Goal: Transaction & Acquisition: Purchase product/service

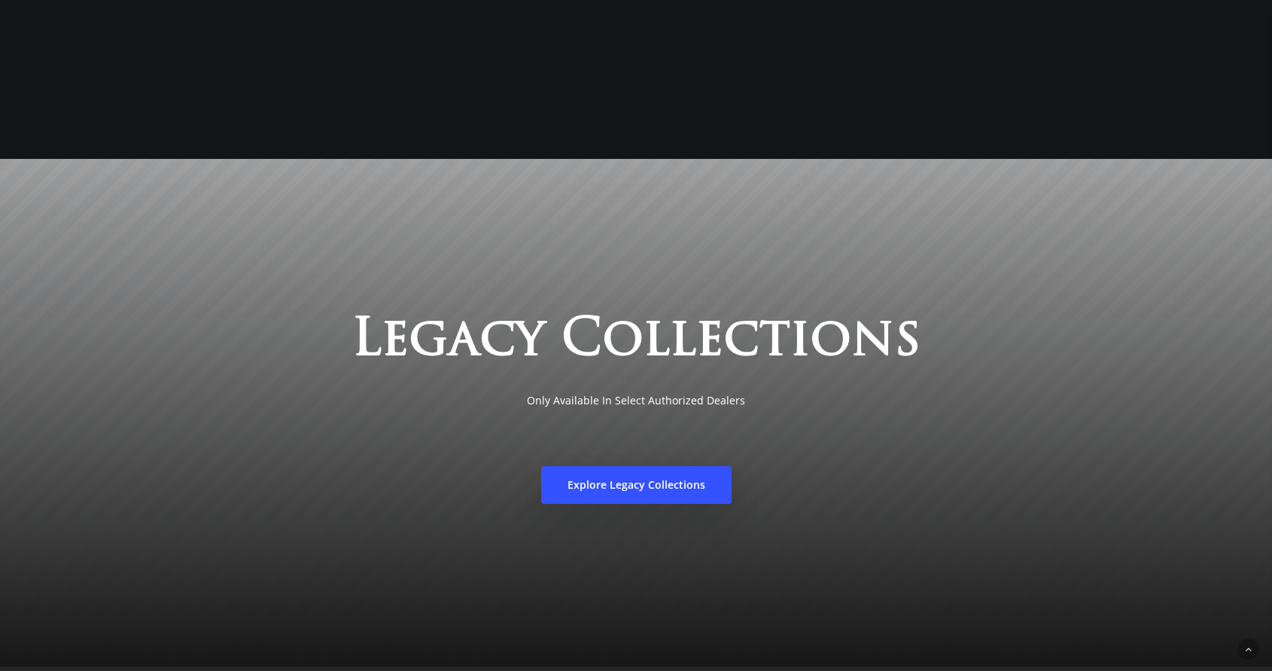
scroll to position [2987, 0]
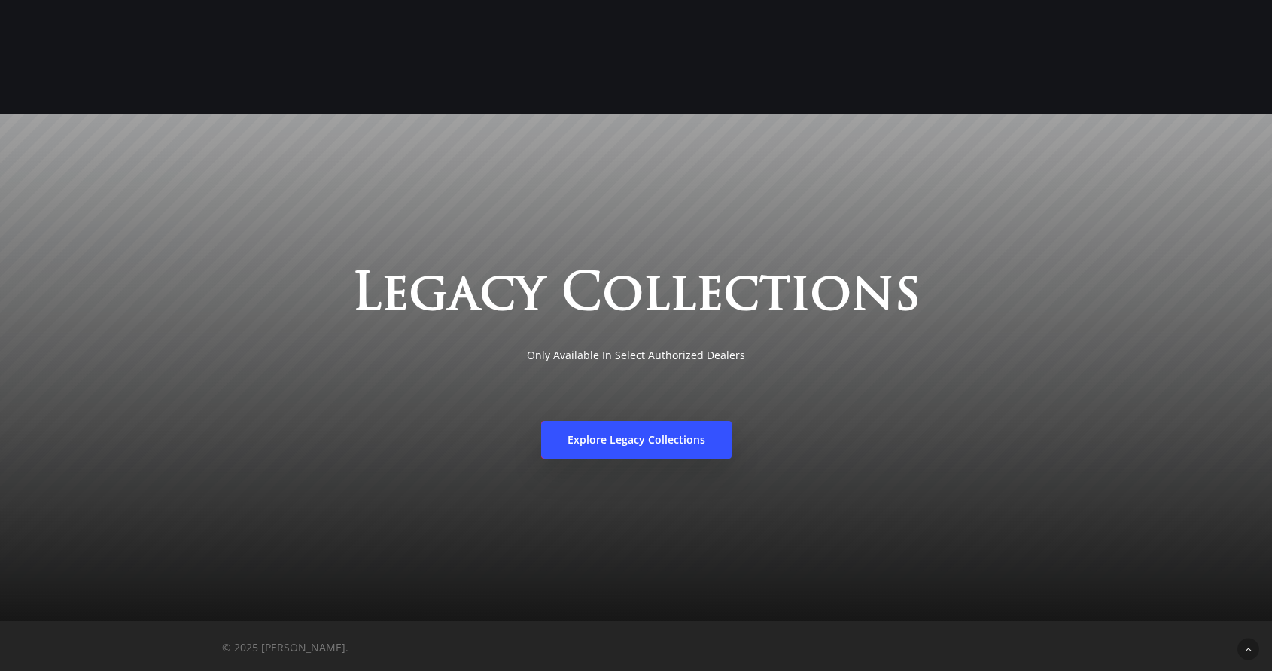
click at [684, 443] on span "Explore Legacy Collections" at bounding box center [637, 439] width 138 height 15
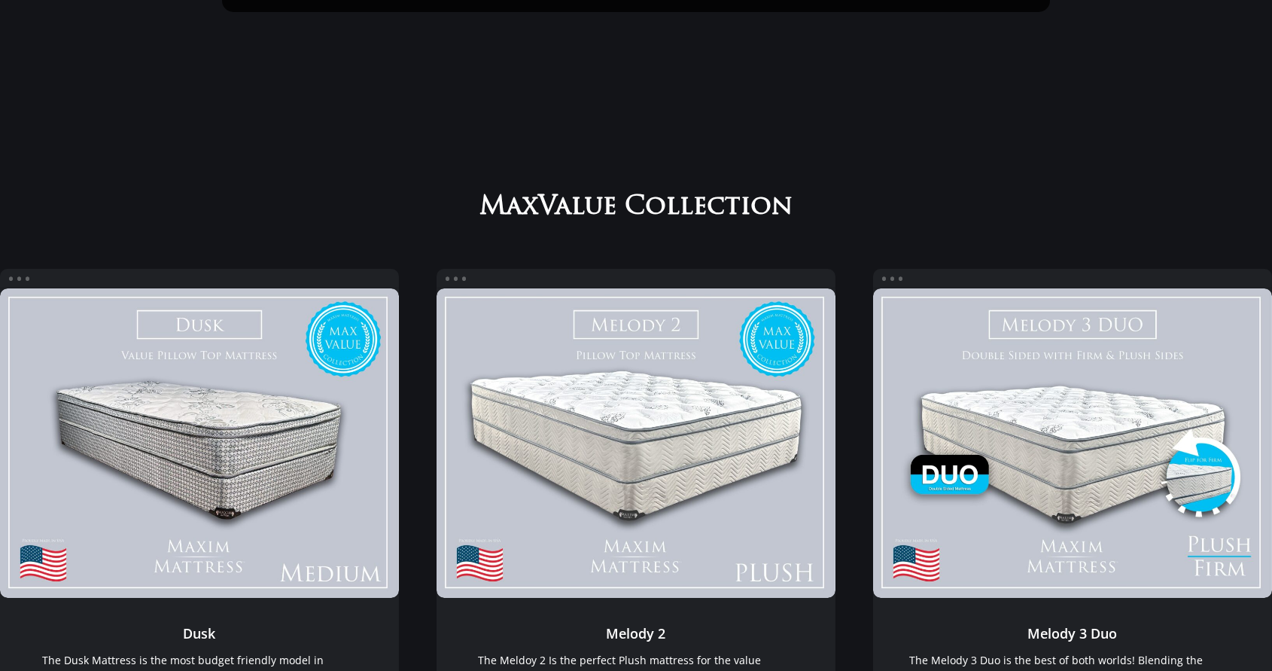
scroll to position [0, 0]
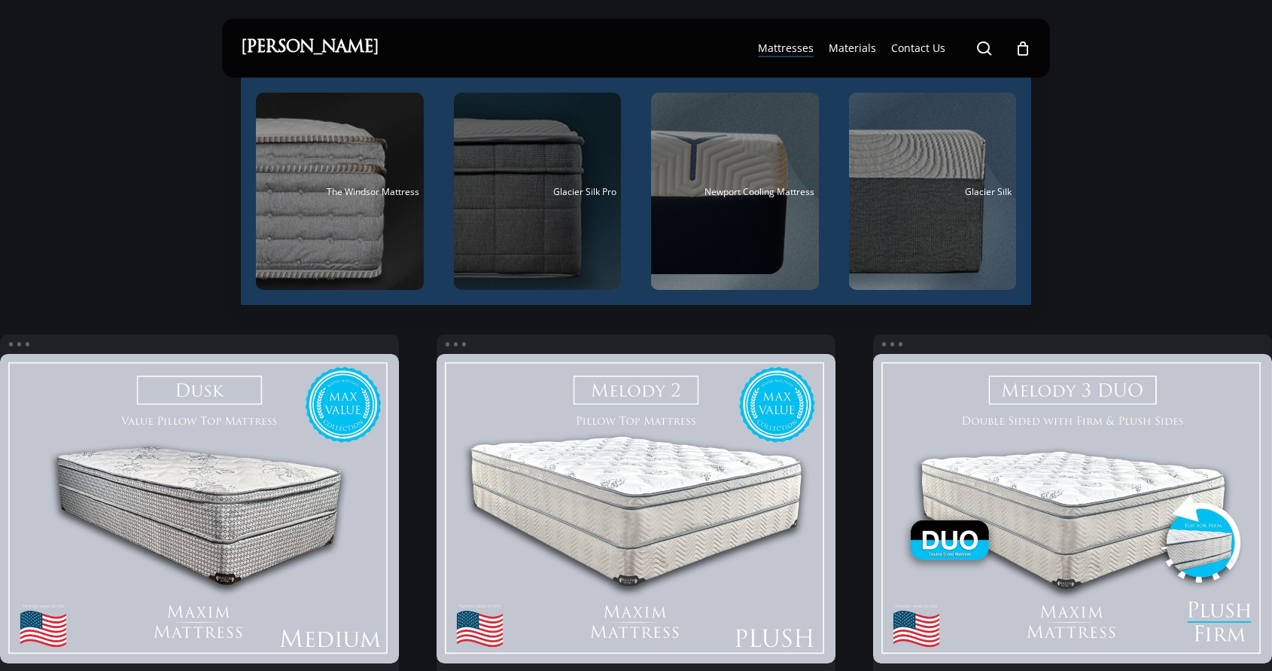
click at [526, 245] on div "Main Menu" at bounding box center [538, 191] width 168 height 197
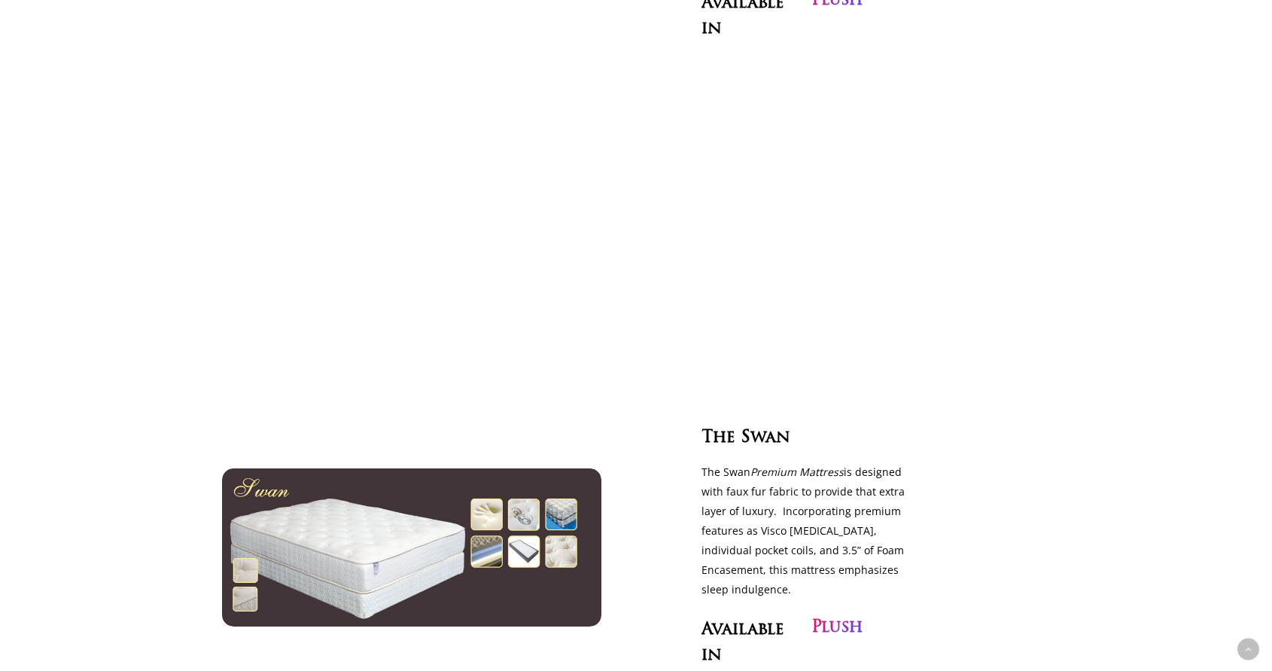
scroll to position [1149, 0]
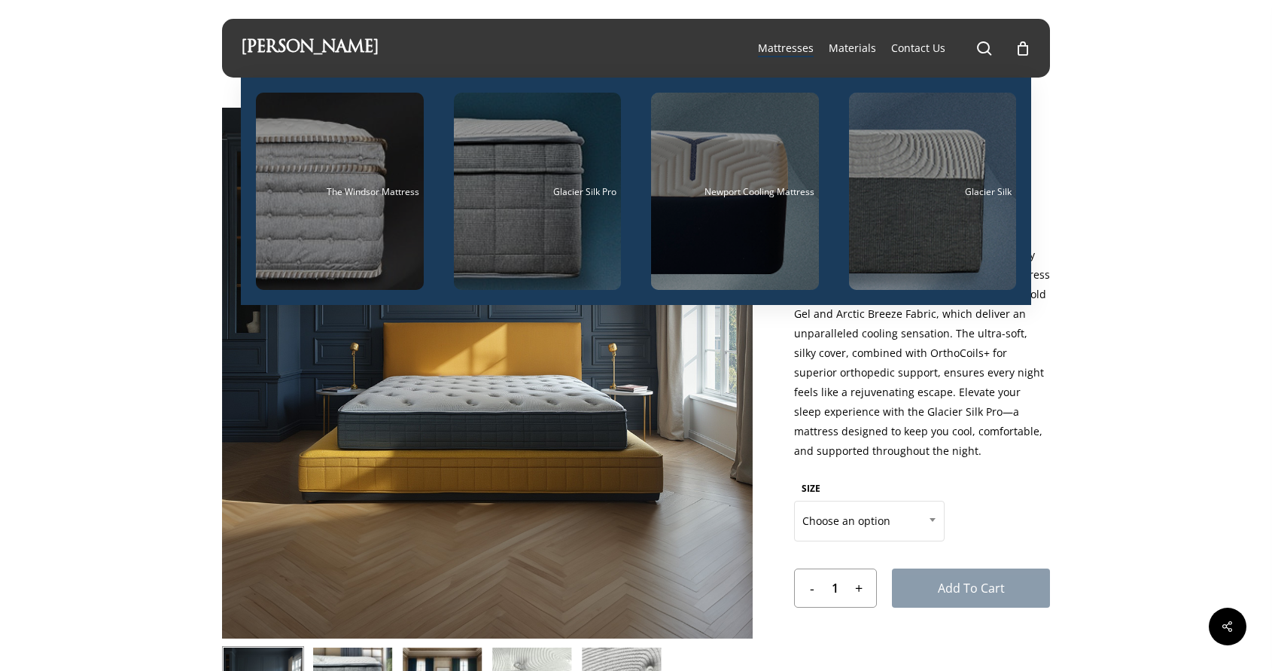
click at [796, 45] on span "Mattresses" at bounding box center [786, 48] width 56 height 14
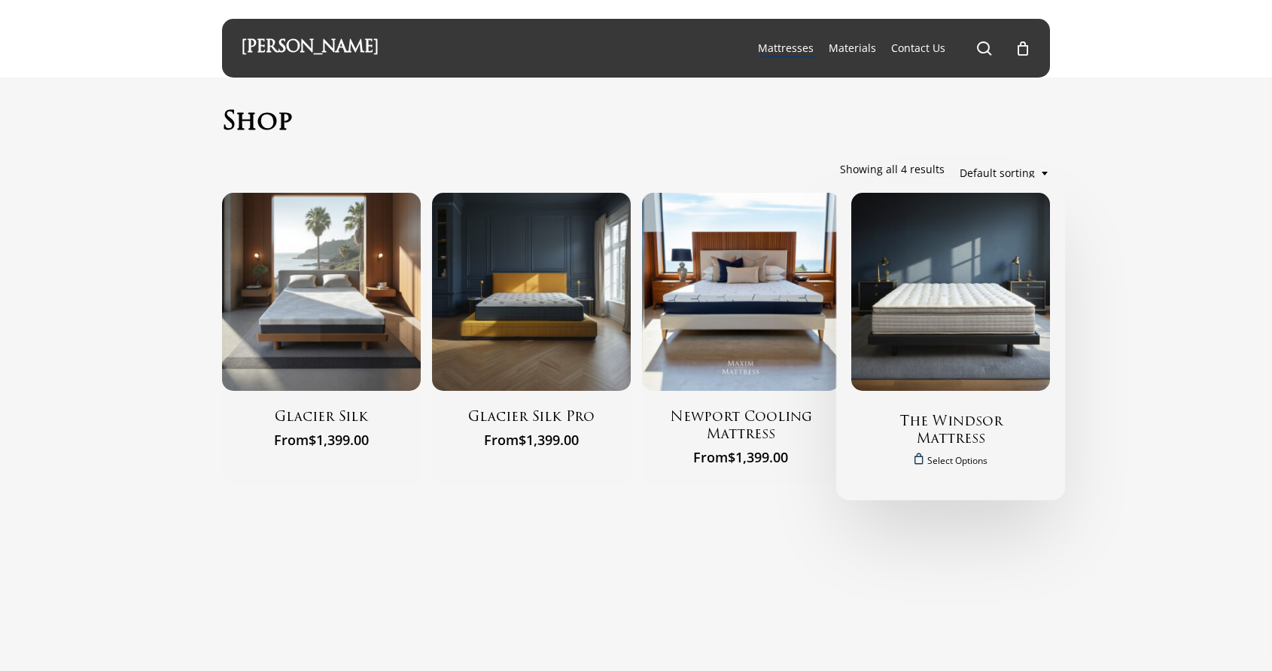
click at [924, 354] on img "The Windsor Mattress" at bounding box center [950, 292] width 199 height 199
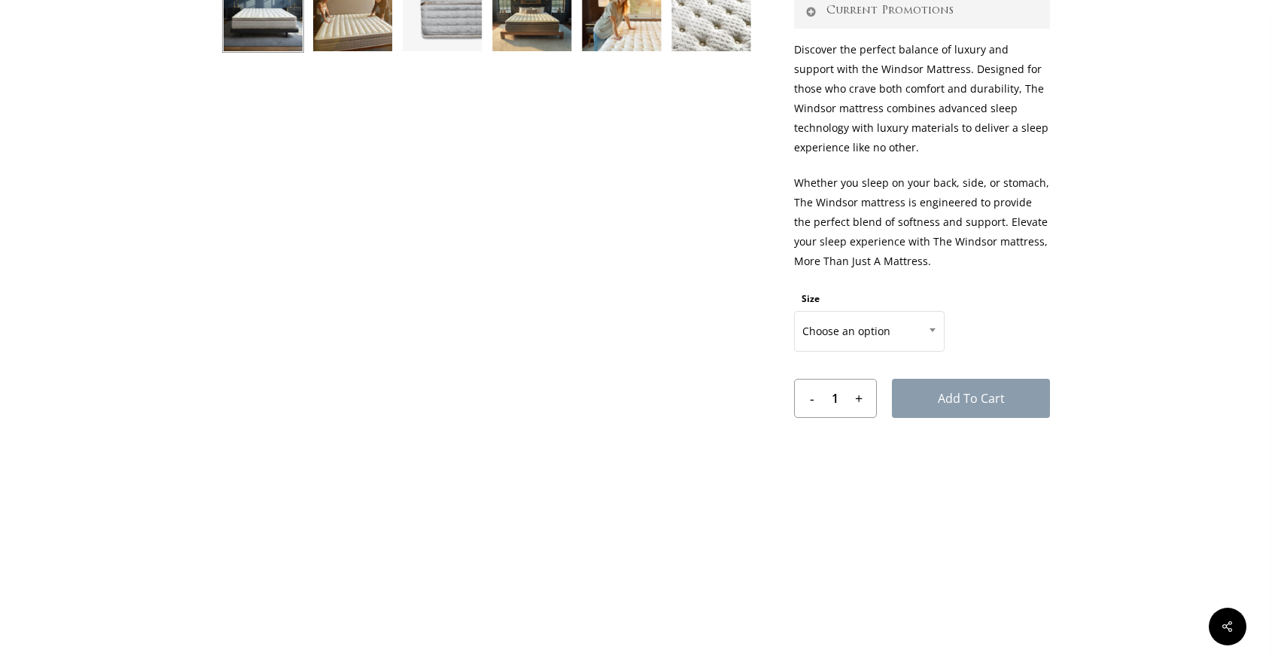
scroll to position [676, 0]
click at [933, 335] on span at bounding box center [932, 329] width 23 height 38
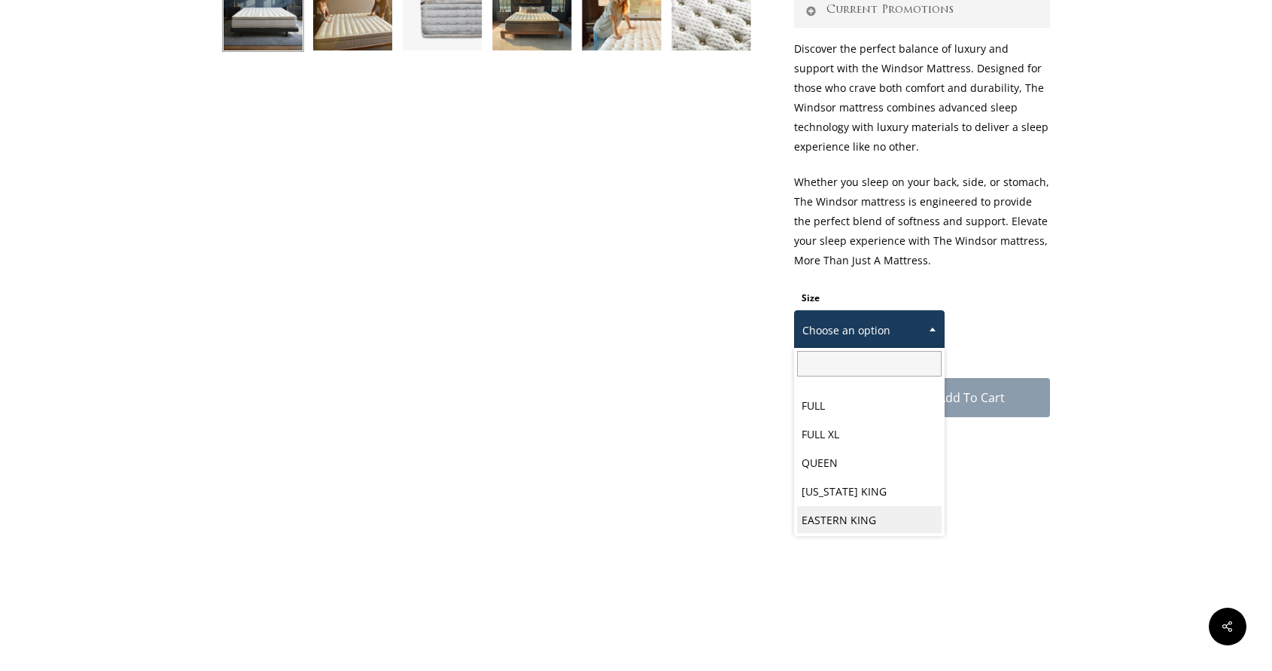
scroll to position [78, 0]
select select "[US_STATE] KING"
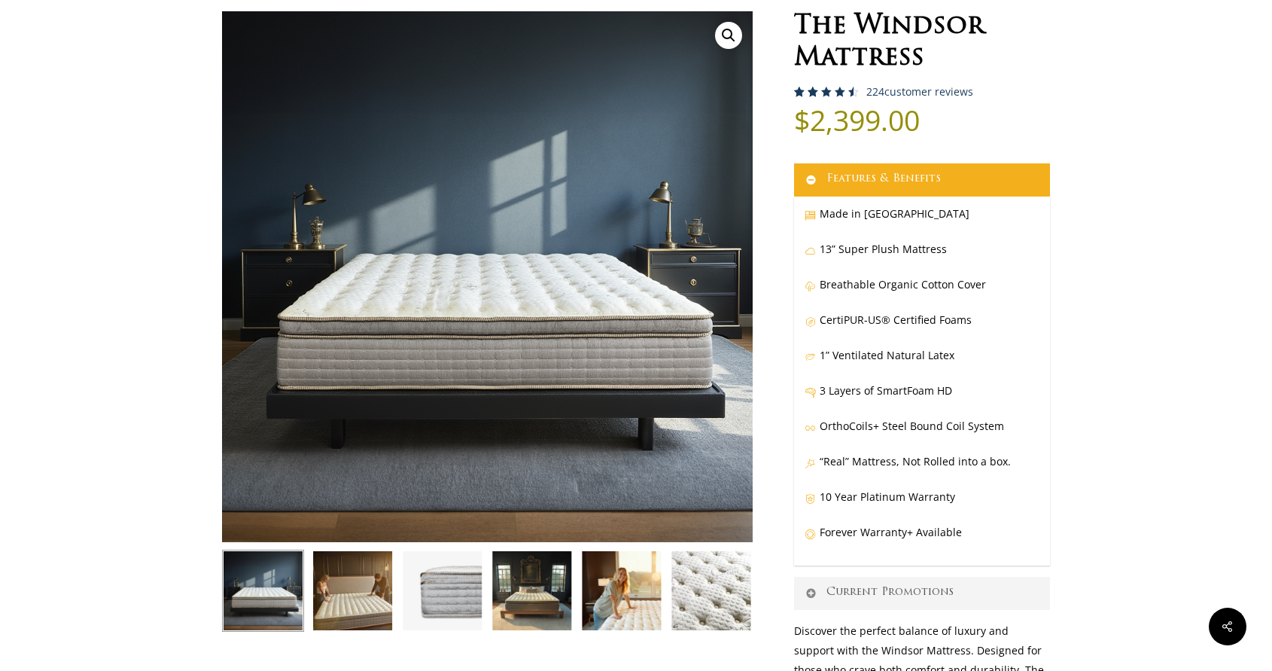
scroll to position [0, 0]
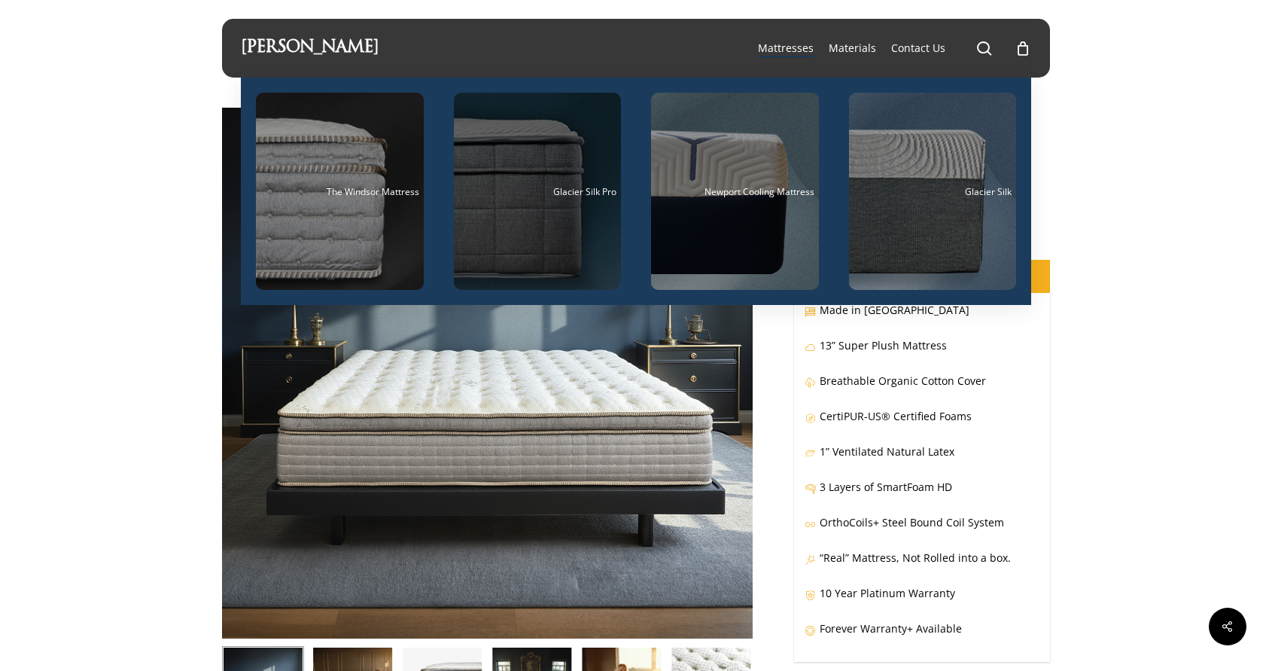
click at [555, 216] on div "Main Menu" at bounding box center [538, 191] width 168 height 197
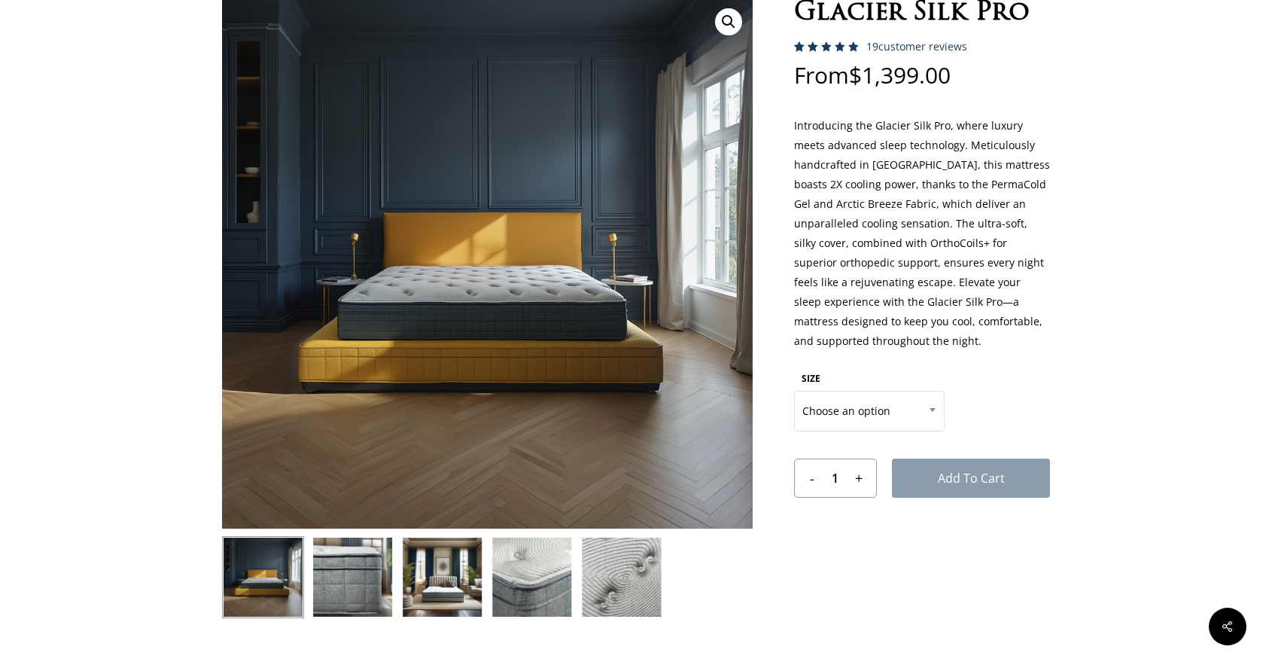
scroll to position [100, 0]
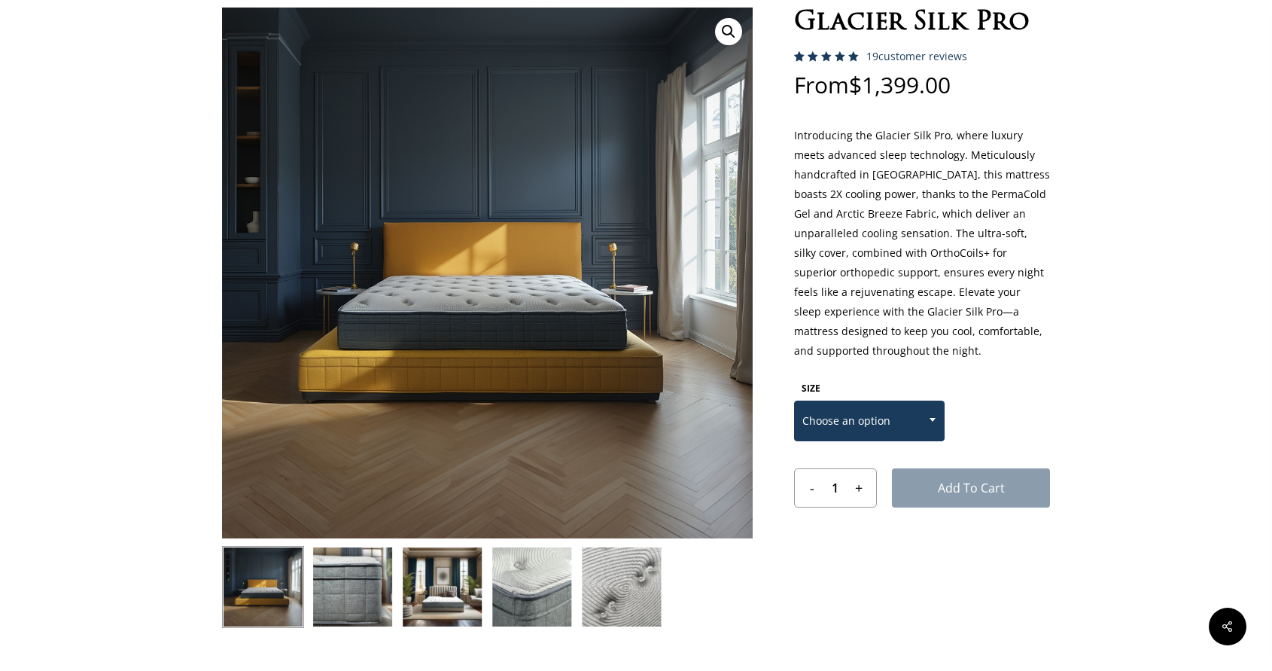
click at [933, 417] on span at bounding box center [932, 419] width 23 height 38
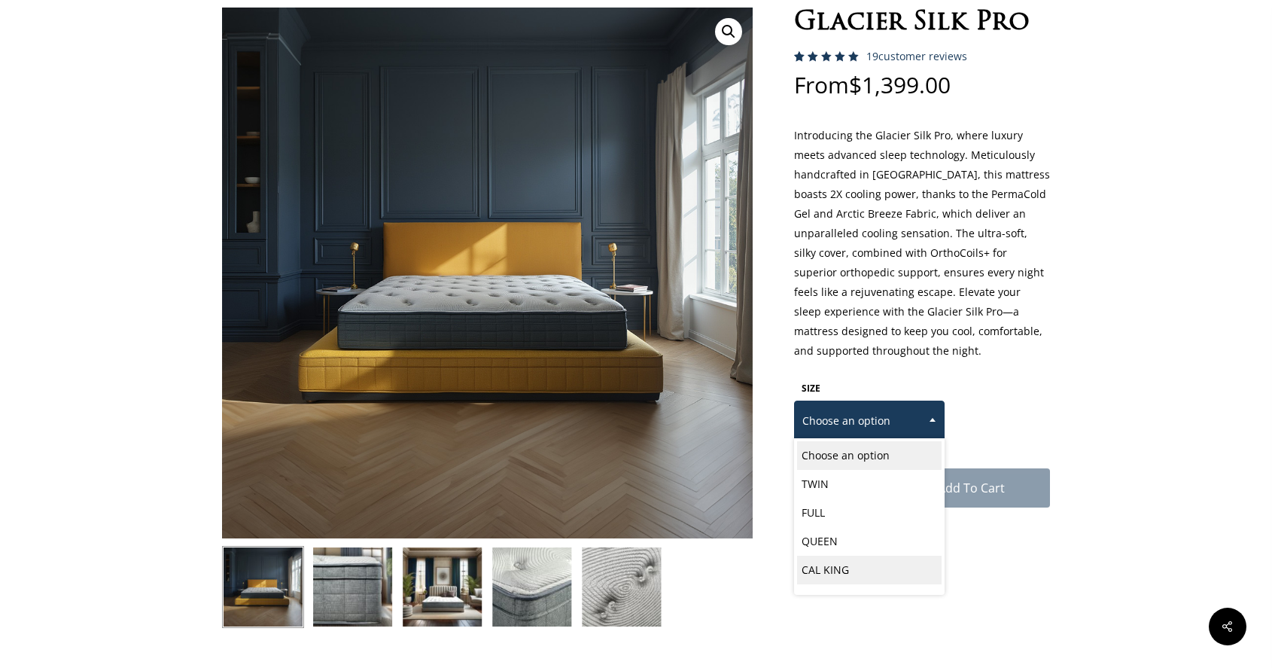
select select "CAL KING"
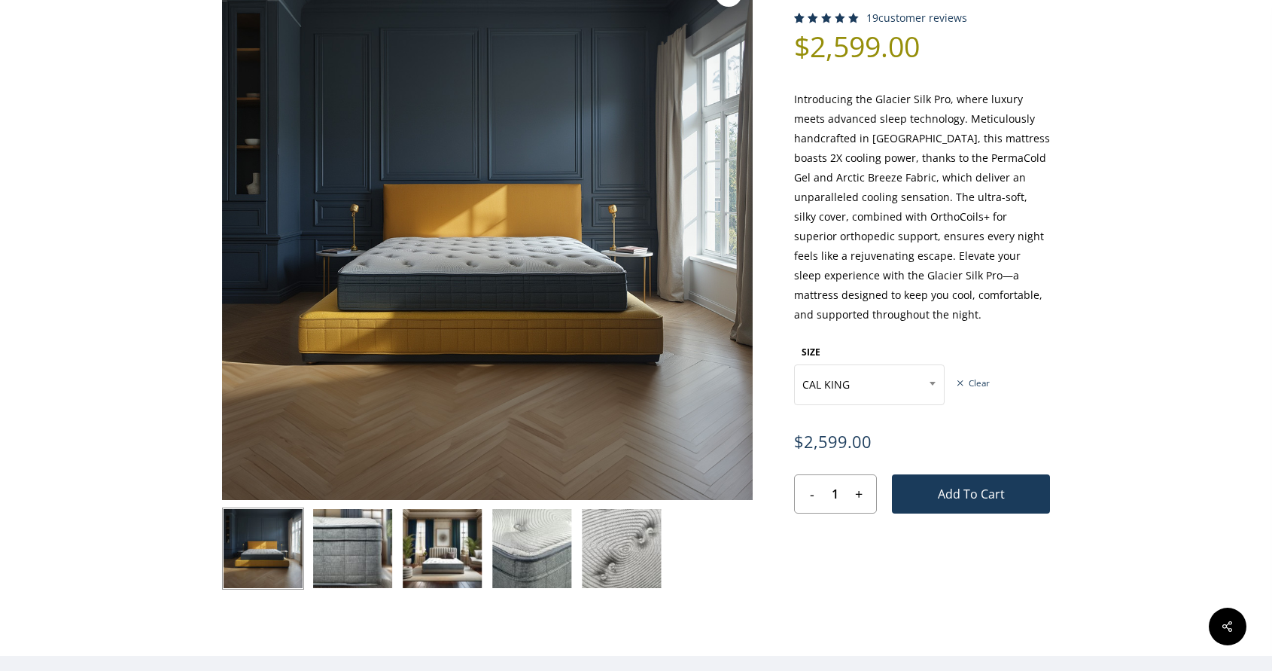
scroll to position [0, 0]
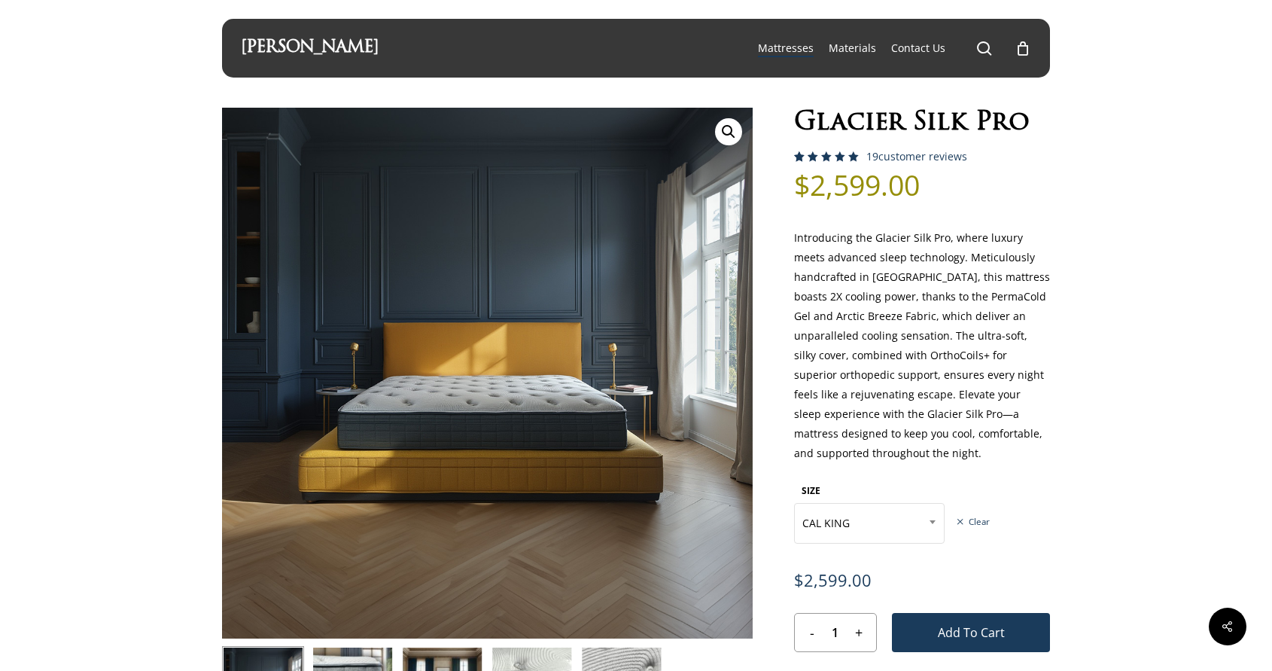
click at [327, 47] on link "[PERSON_NAME]" at bounding box center [310, 48] width 138 height 17
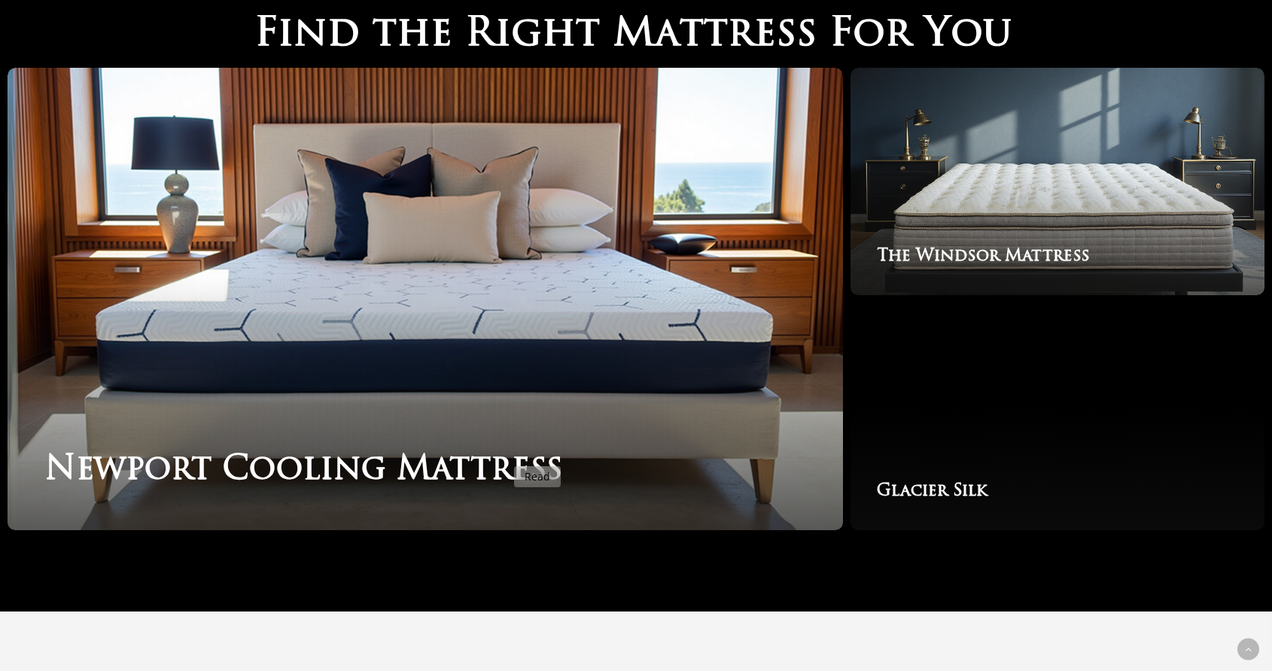
scroll to position [2364, 0]
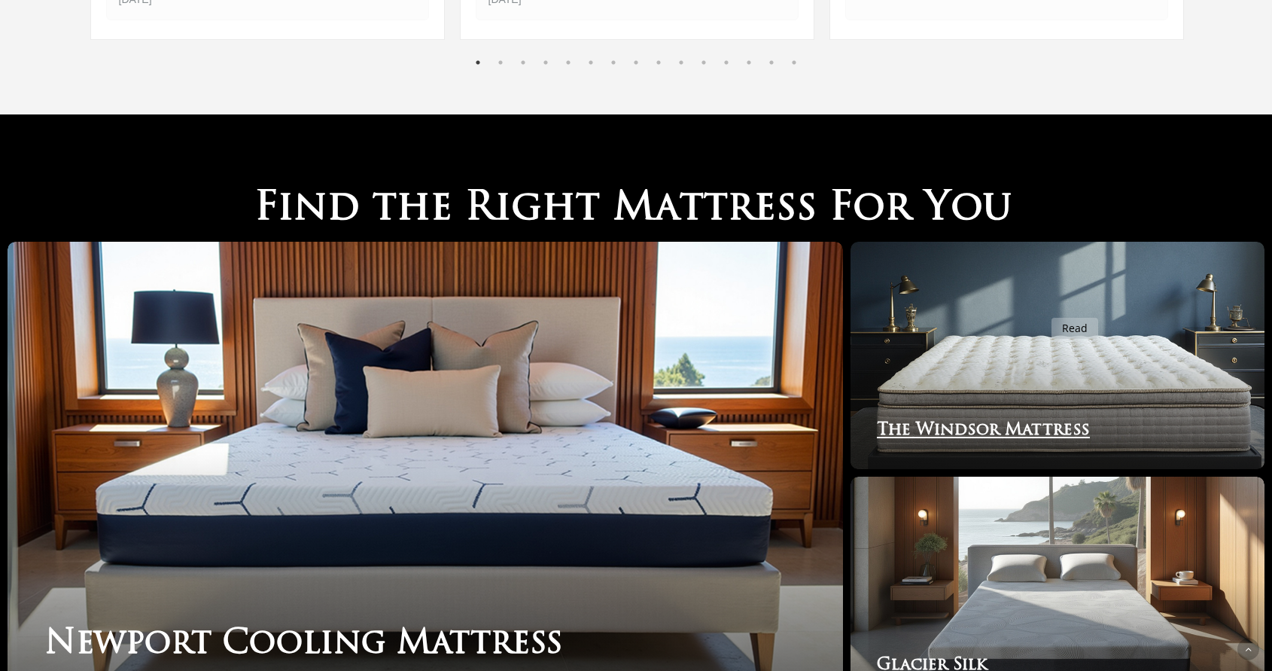
click at [1043, 309] on link "The Windsor Mattress" at bounding box center [1058, 355] width 414 height 227
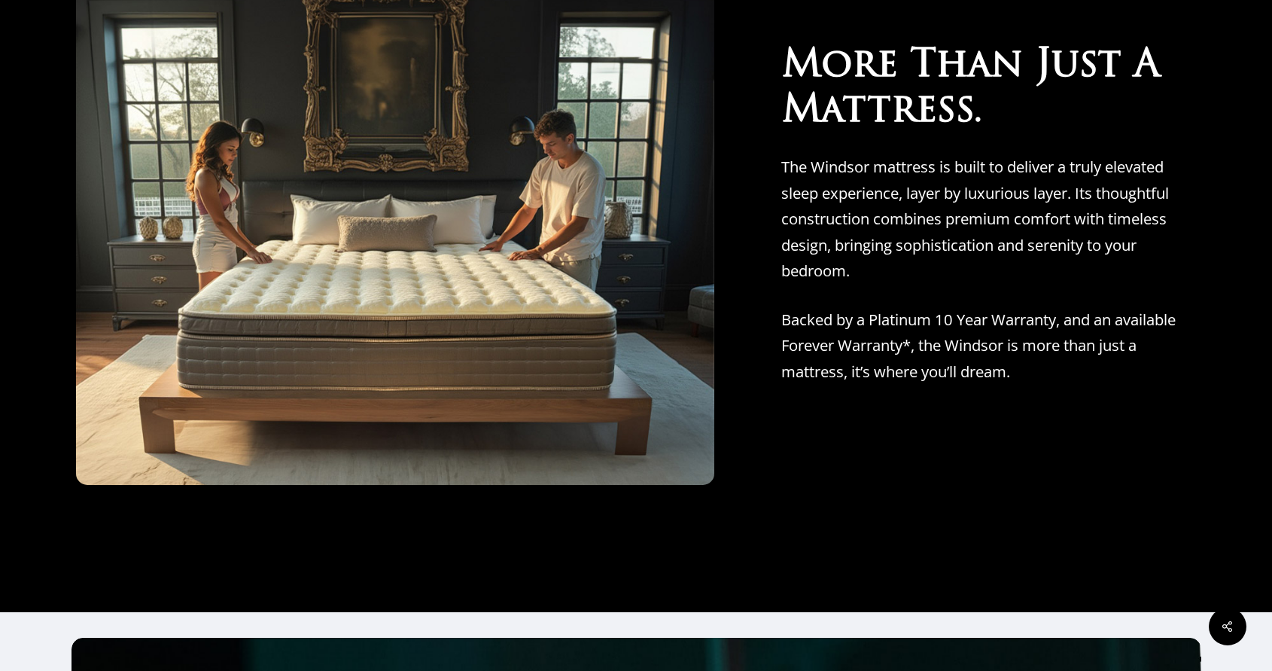
scroll to position [6242, 0]
